Goal: Transaction & Acquisition: Download file/media

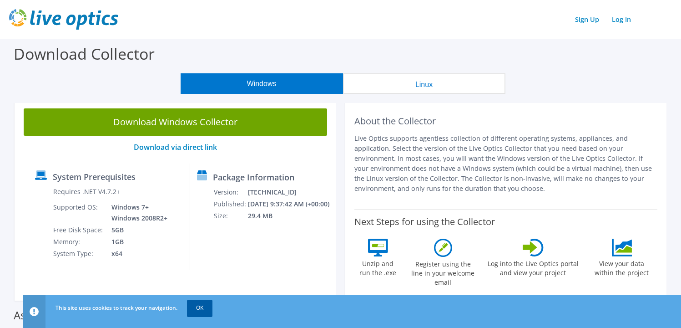
click at [196, 304] on link "OK" at bounding box center [199, 307] width 25 height 16
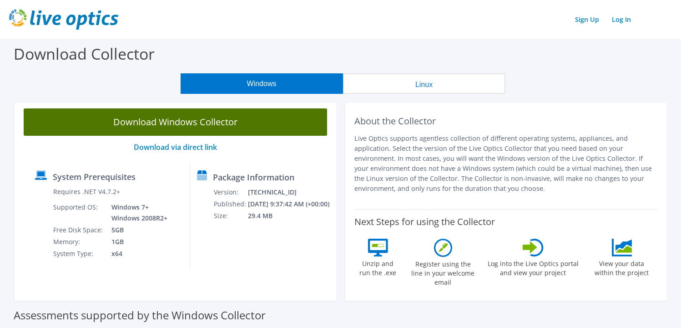
click at [174, 121] on link "Download Windows Collector" at bounding box center [176, 121] width 304 height 27
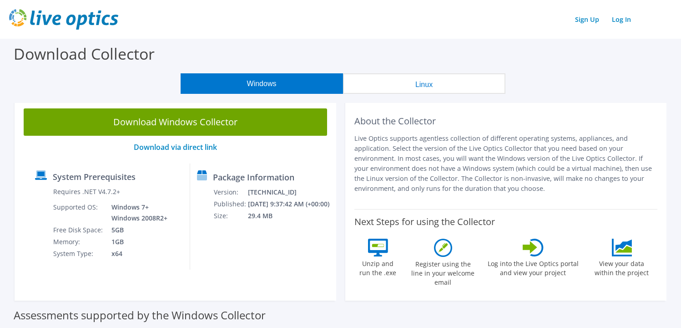
click at [629, 41] on div "Download Collector" at bounding box center [341, 56] width 672 height 35
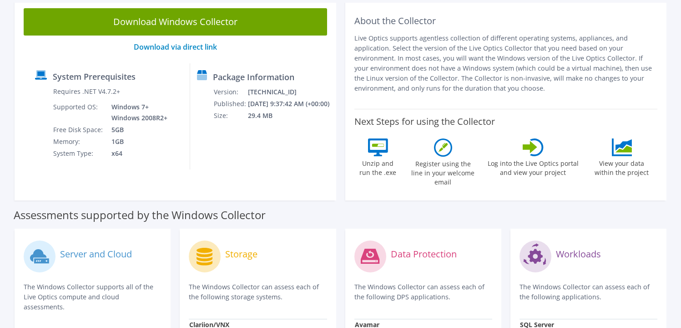
scroll to position [106, 0]
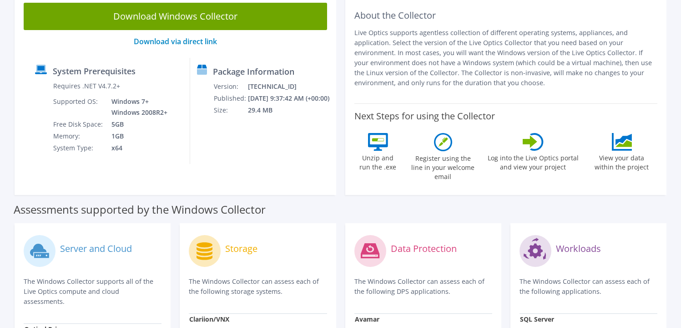
click at [231, 313] on td "Clariion/VNX" at bounding box center [258, 320] width 138 height 15
